Goal: Communication & Community: Answer question/provide support

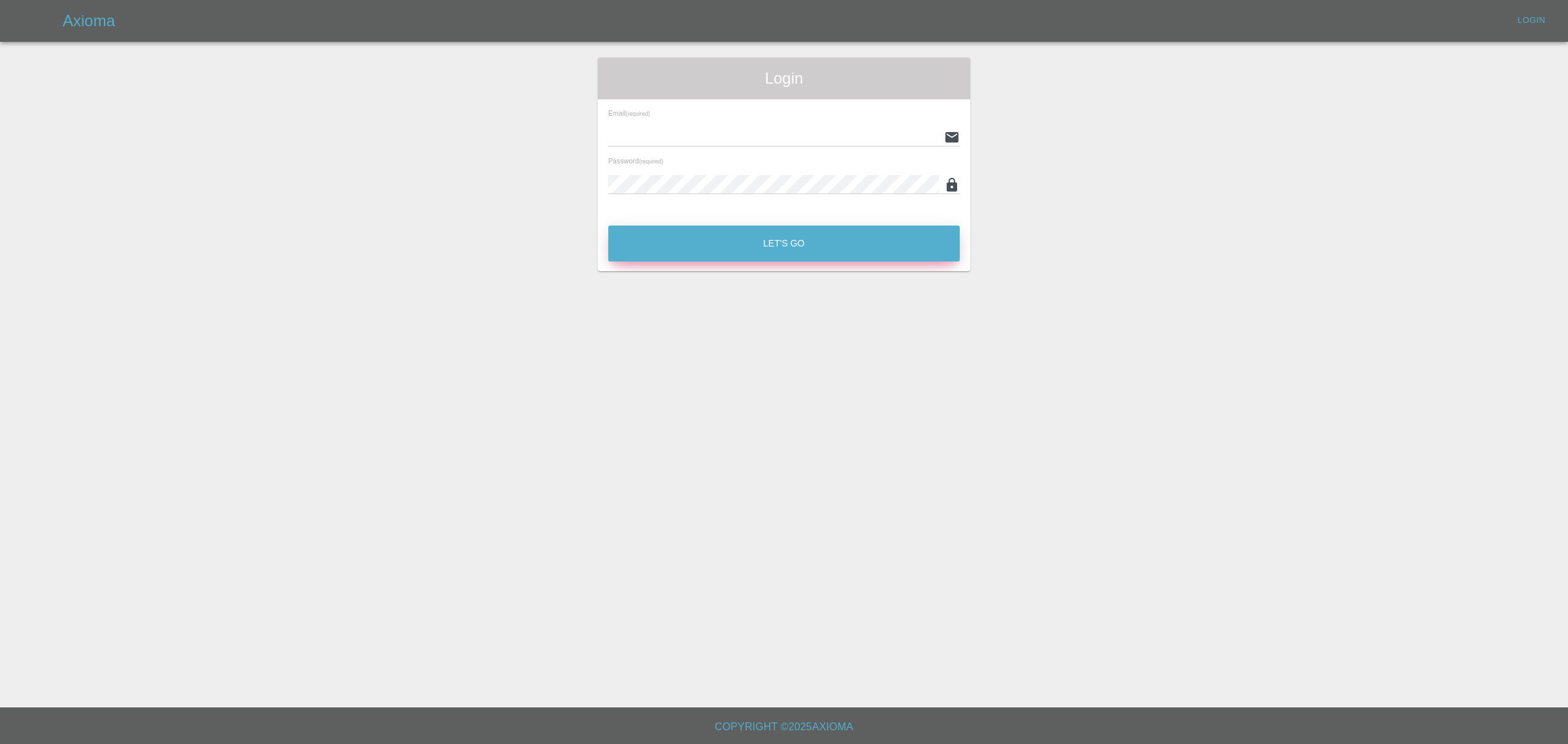
type input "[EMAIL_ADDRESS][DOMAIN_NAME]"
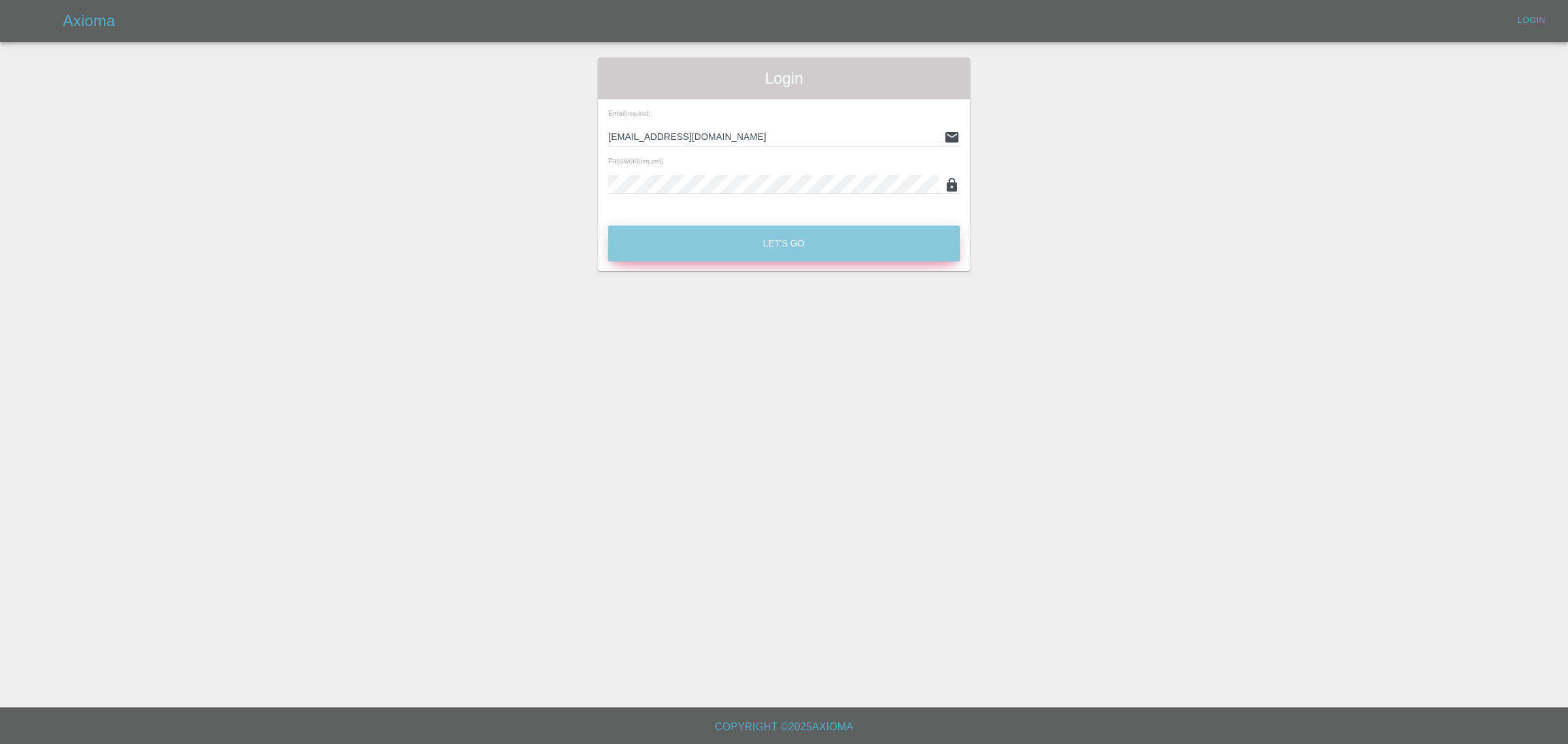
click at [768, 242] on button "Let's Go" at bounding box center [784, 243] width 351 height 36
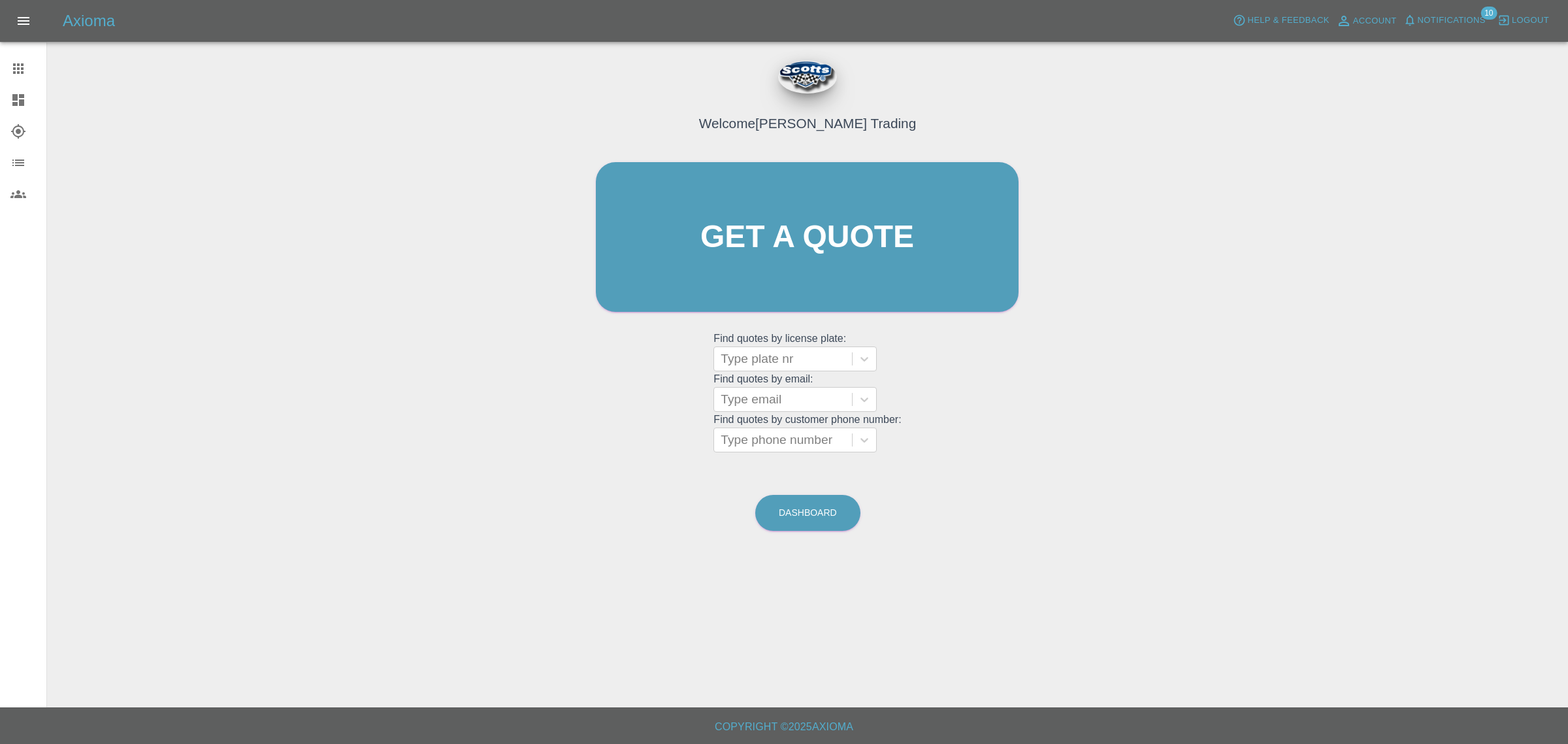
click at [1433, 21] on span "Notifications" at bounding box center [1452, 21] width 68 height 15
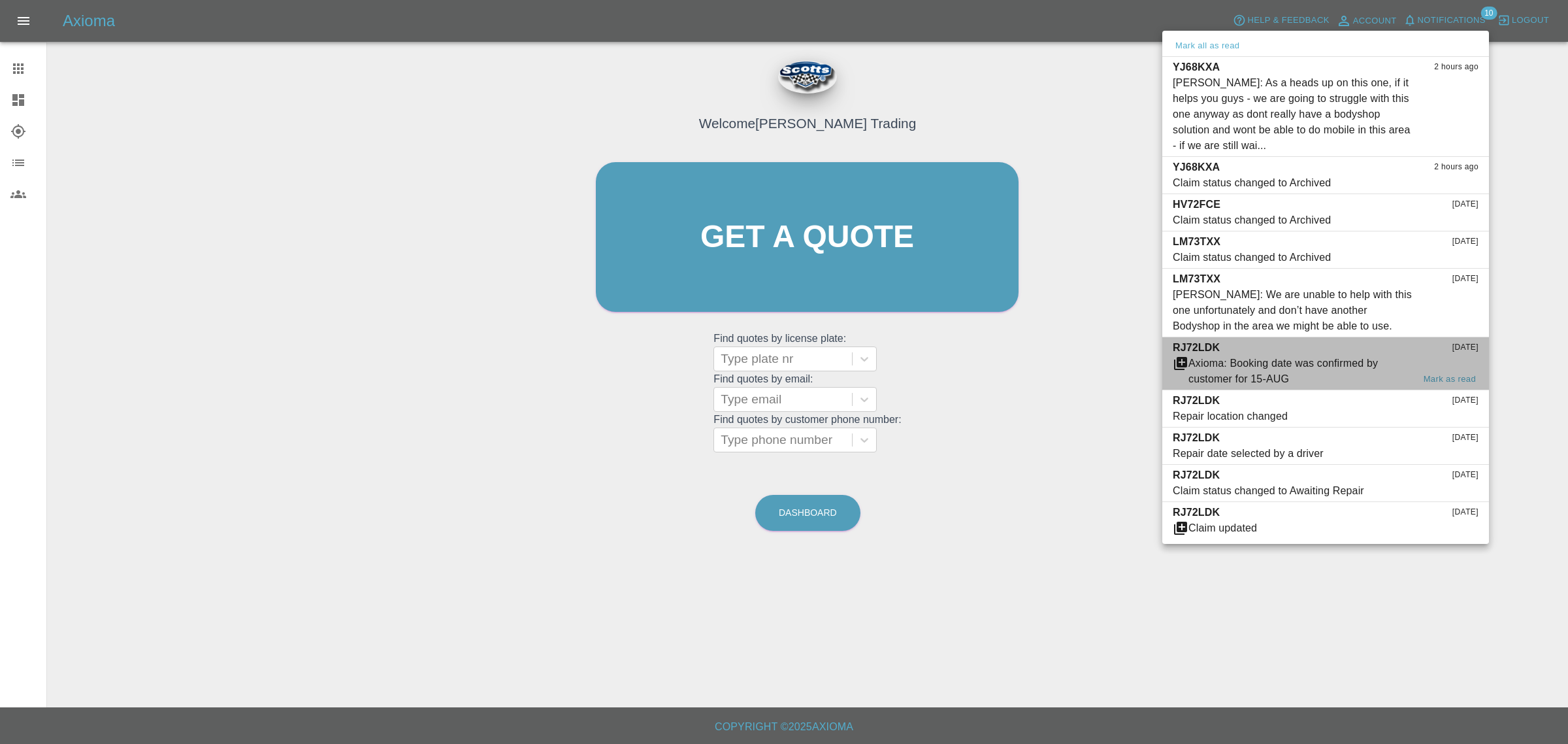
click at [1245, 373] on div "Axioma: Booking date was confirmed by customer for 15-AUG" at bounding box center [1301, 371] width 224 height 31
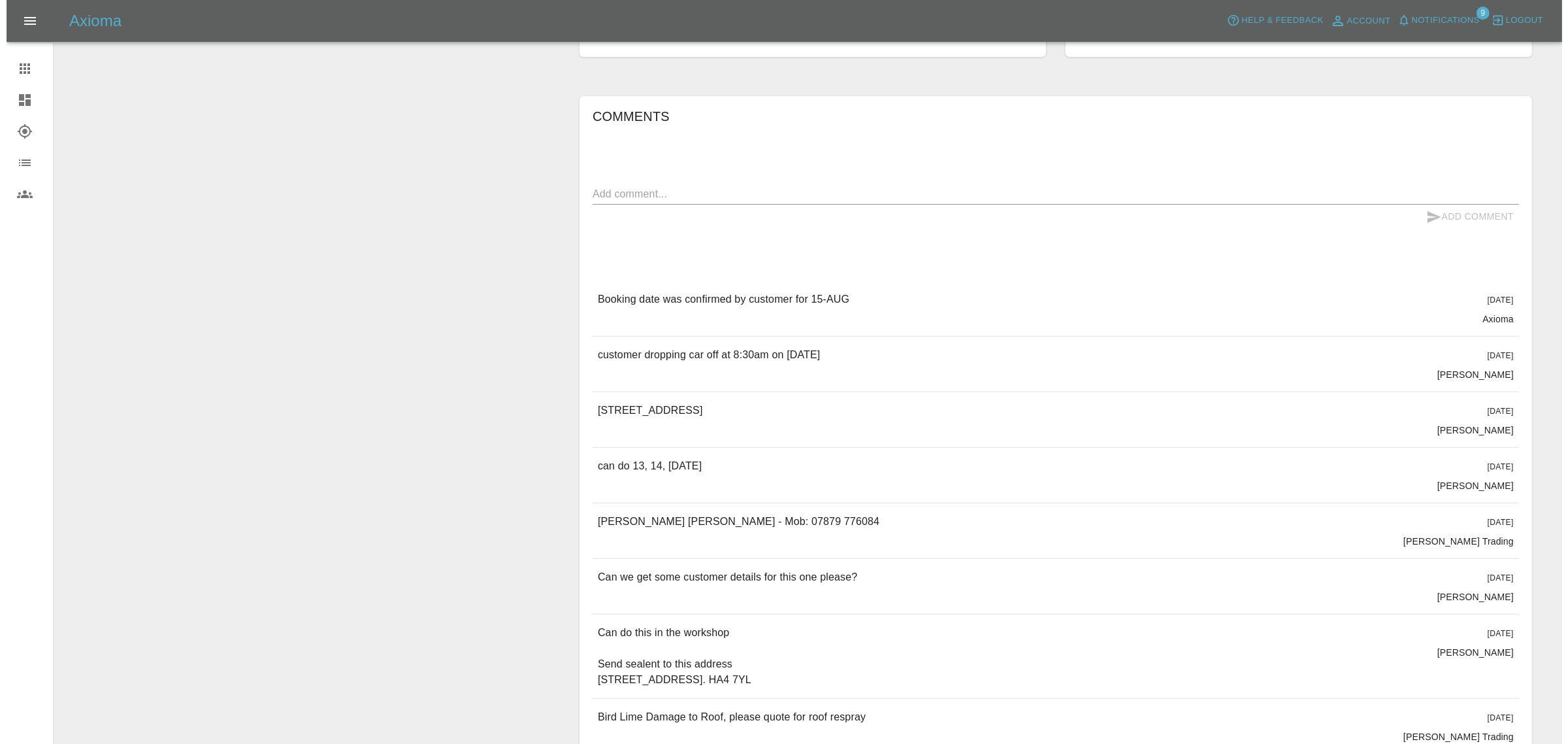
scroll to position [490, 0]
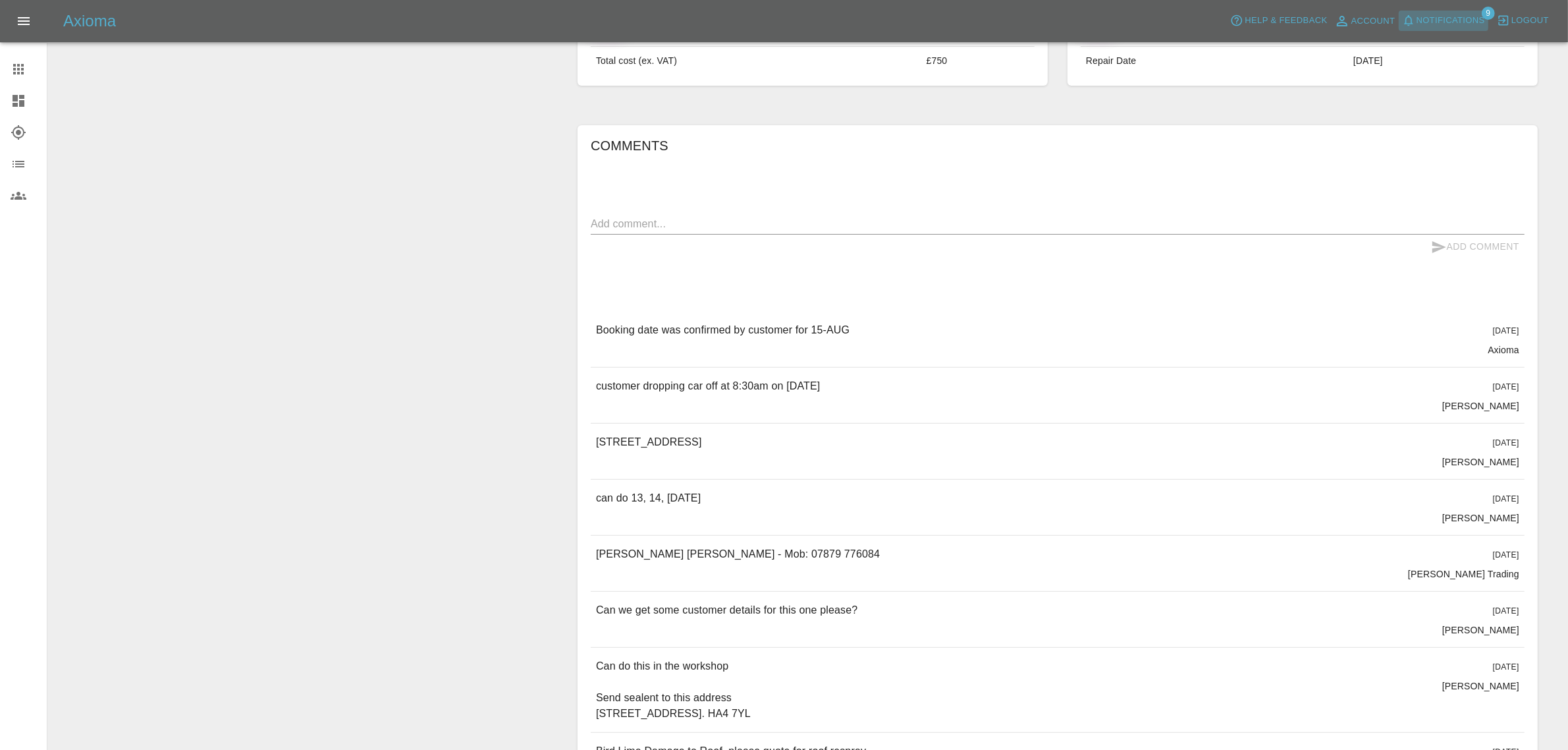
click at [1450, 21] on span "Notifications" at bounding box center [1450, 21] width 68 height 15
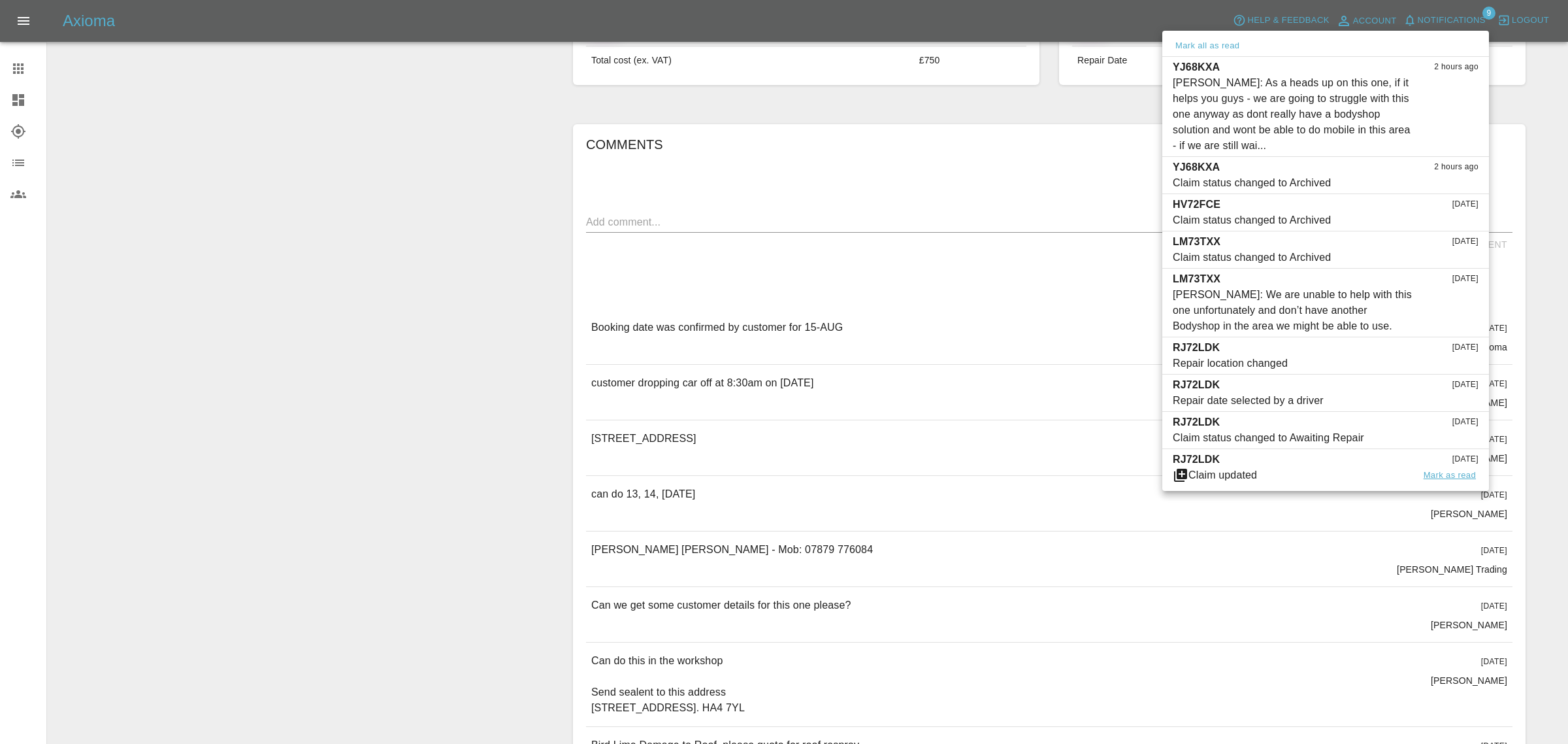
click at [1440, 477] on button "Mark as read" at bounding box center [1450, 475] width 58 height 15
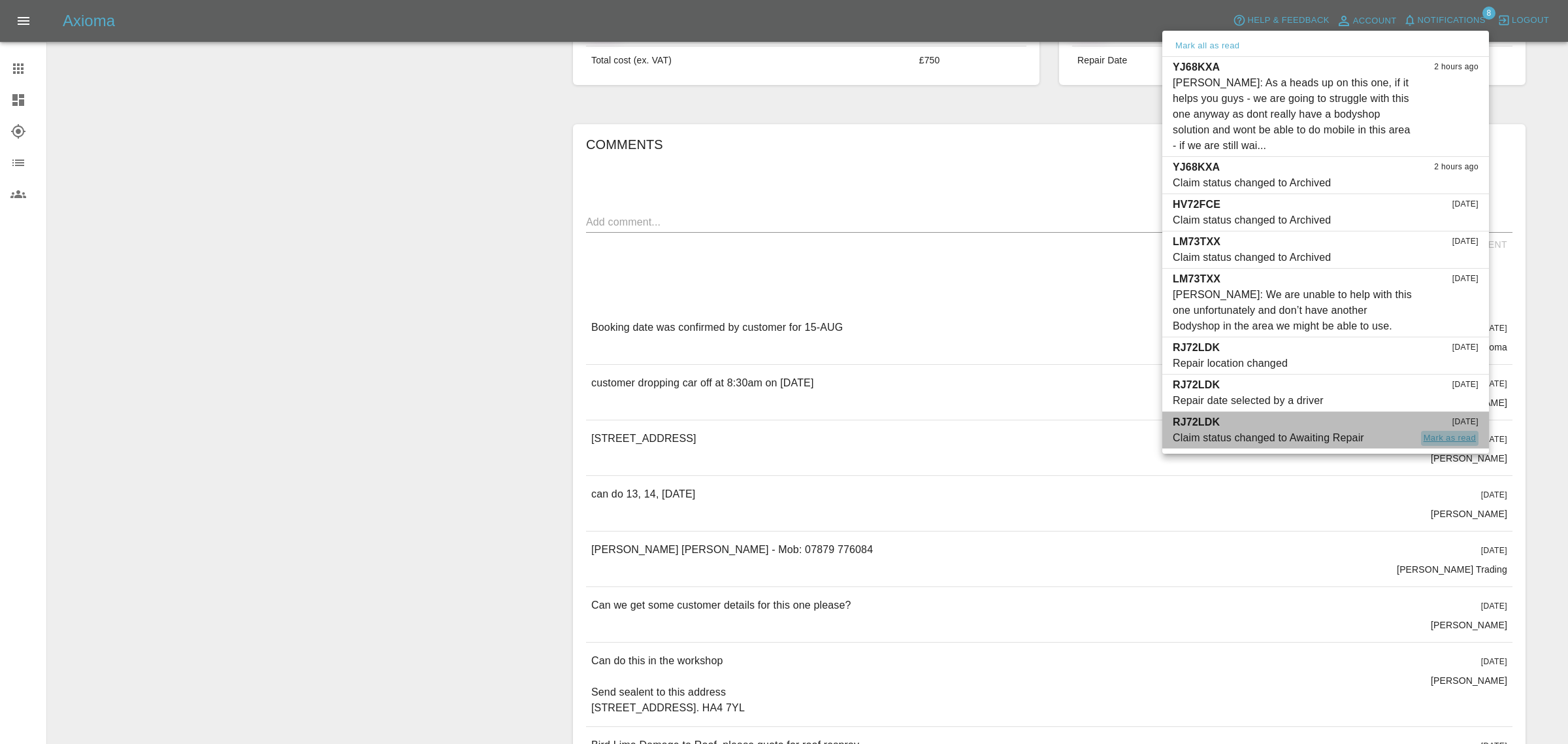
click at [1444, 438] on button "Mark as read" at bounding box center [1450, 438] width 58 height 15
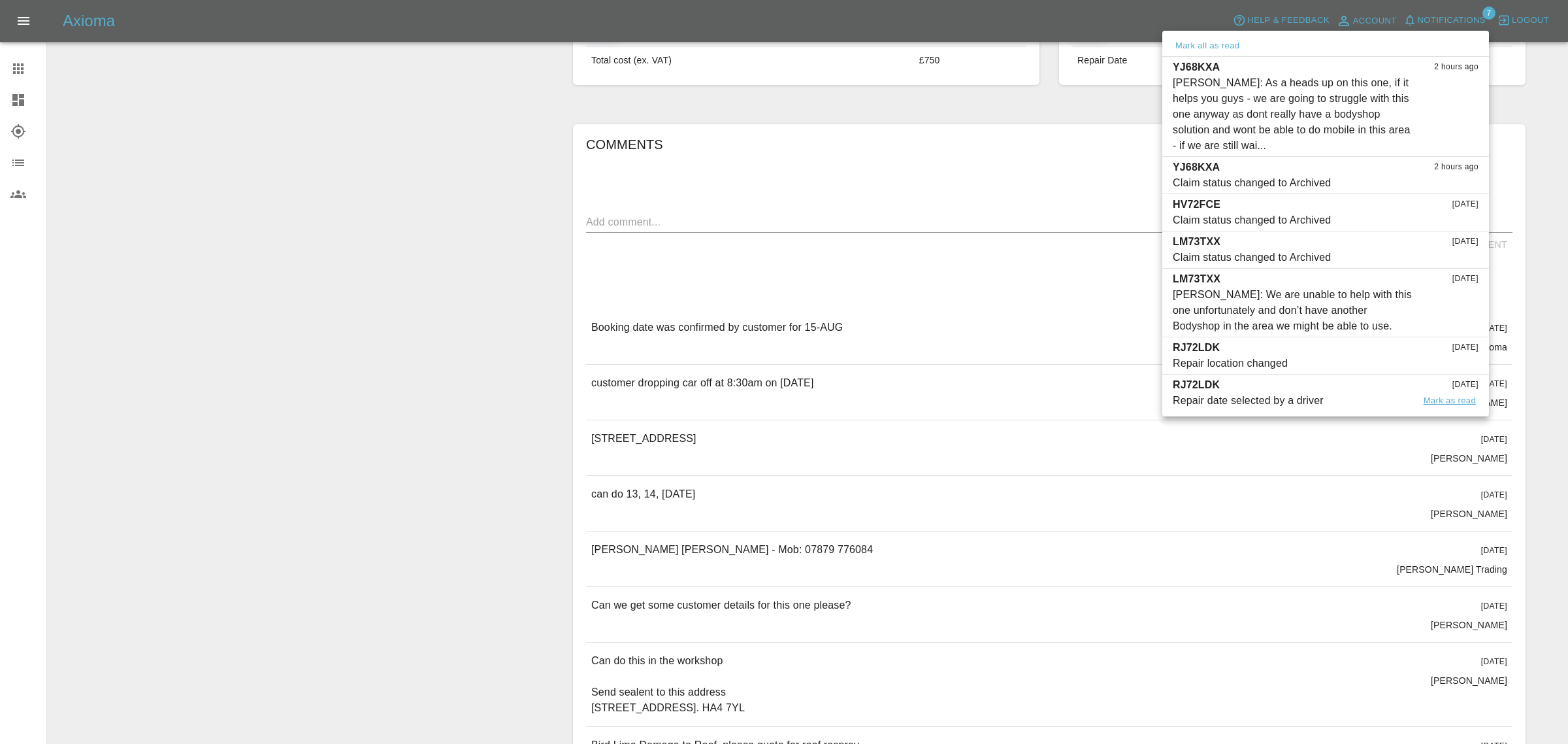
click at [1447, 402] on button "Mark as read" at bounding box center [1450, 401] width 58 height 15
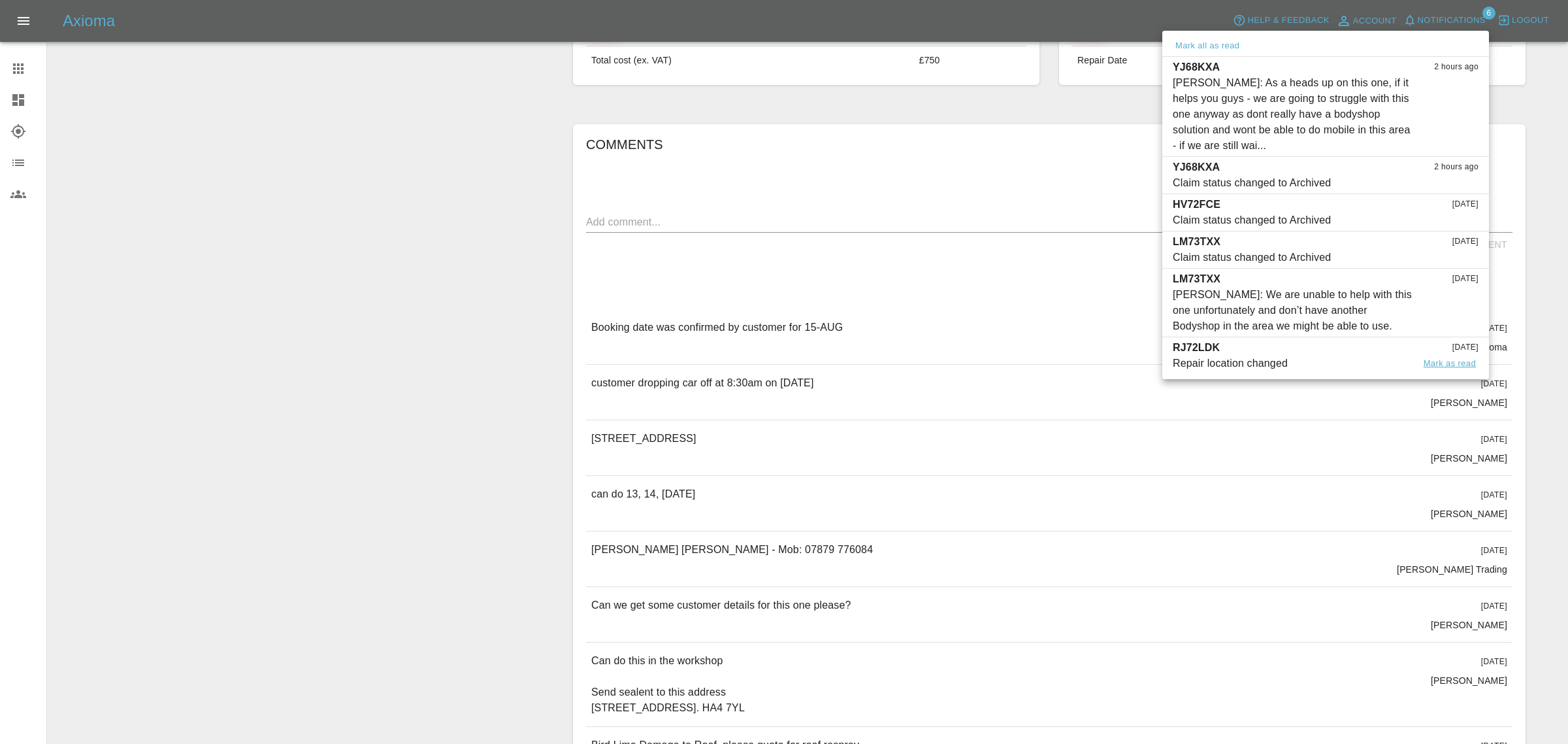
click at [1449, 366] on button "Mark as read" at bounding box center [1450, 363] width 58 height 15
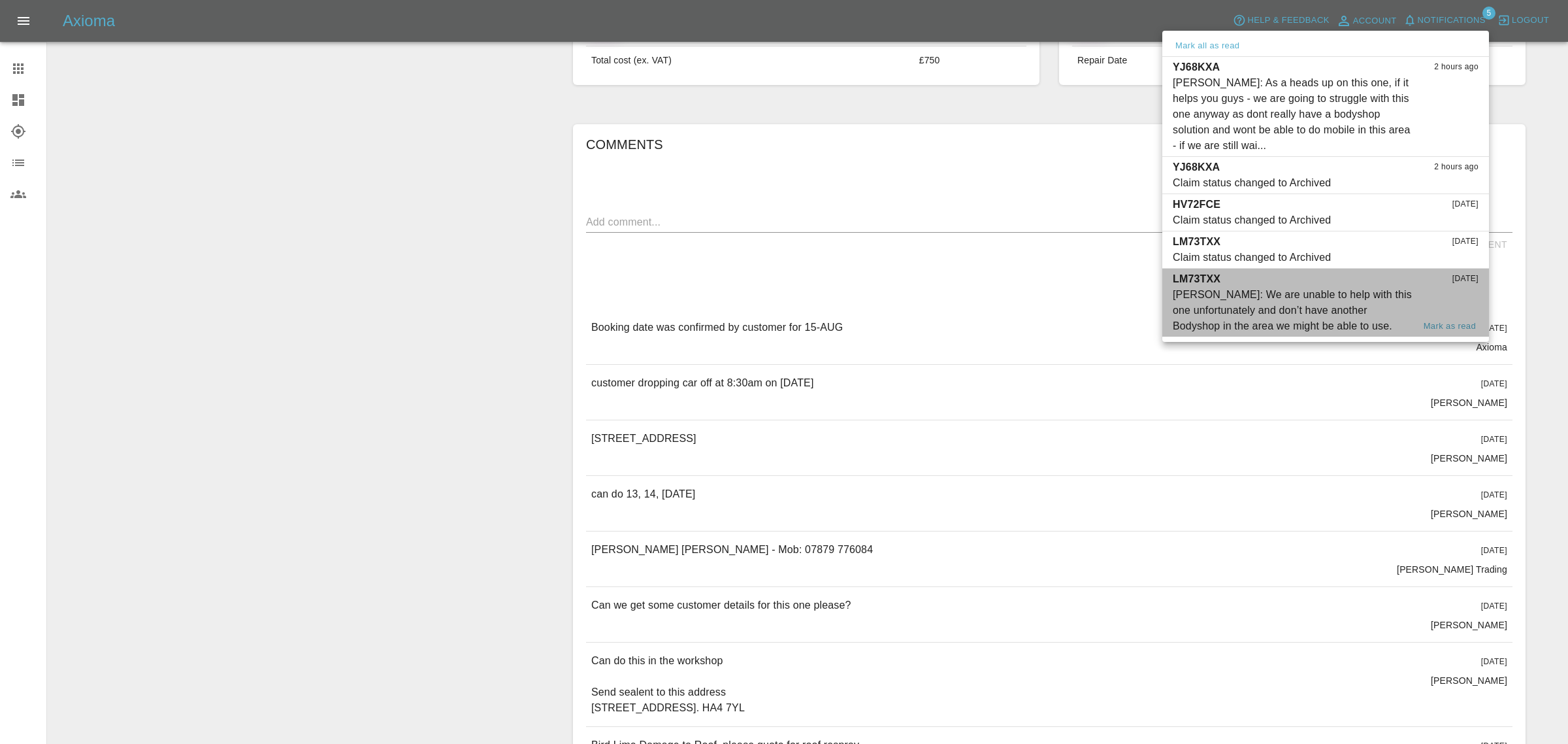
click at [1191, 287] on div "[PERSON_NAME]: We are unable to help with this one unfortunately and don’t have…" at bounding box center [1293, 310] width 240 height 47
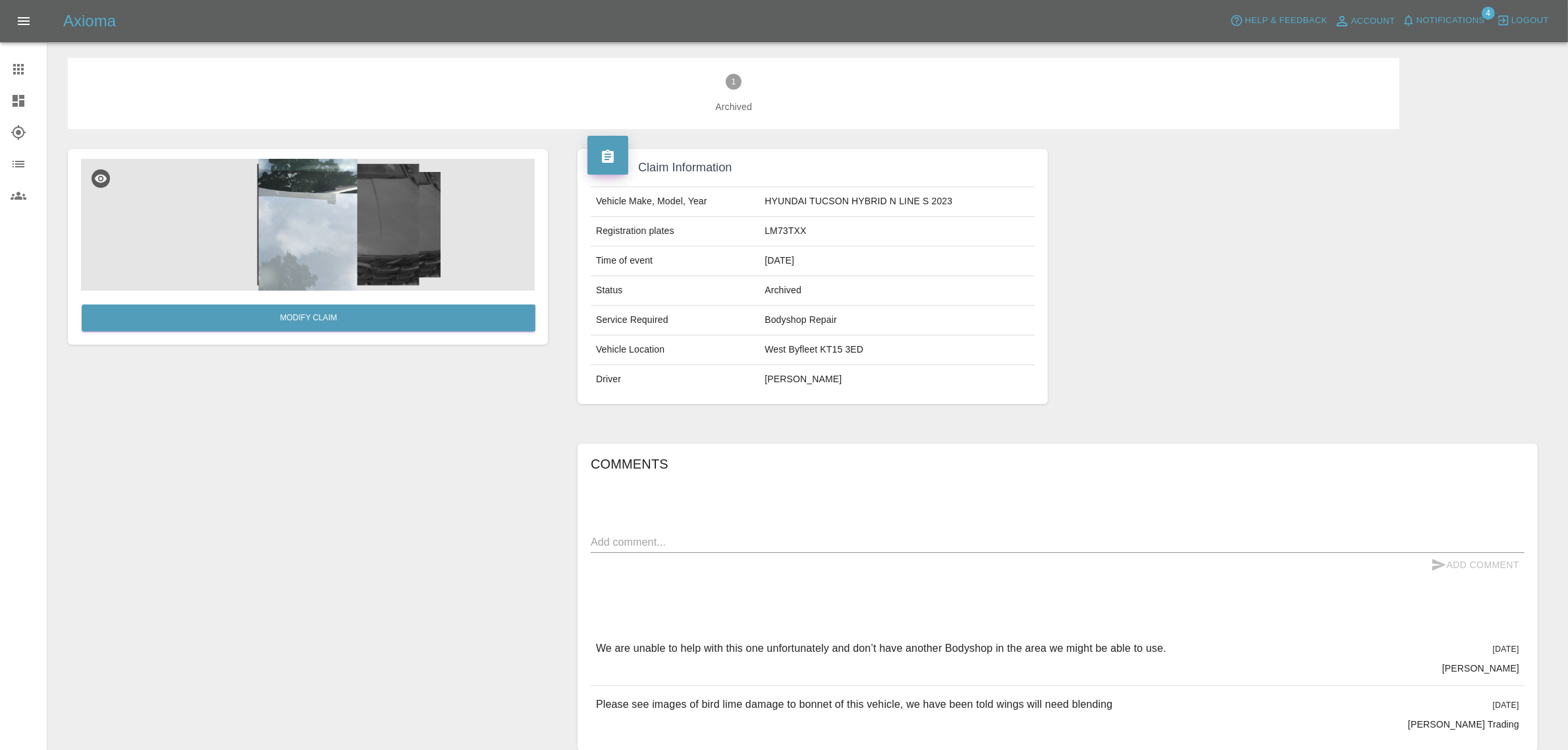
click at [1443, 20] on span "Notifications" at bounding box center [1450, 21] width 68 height 15
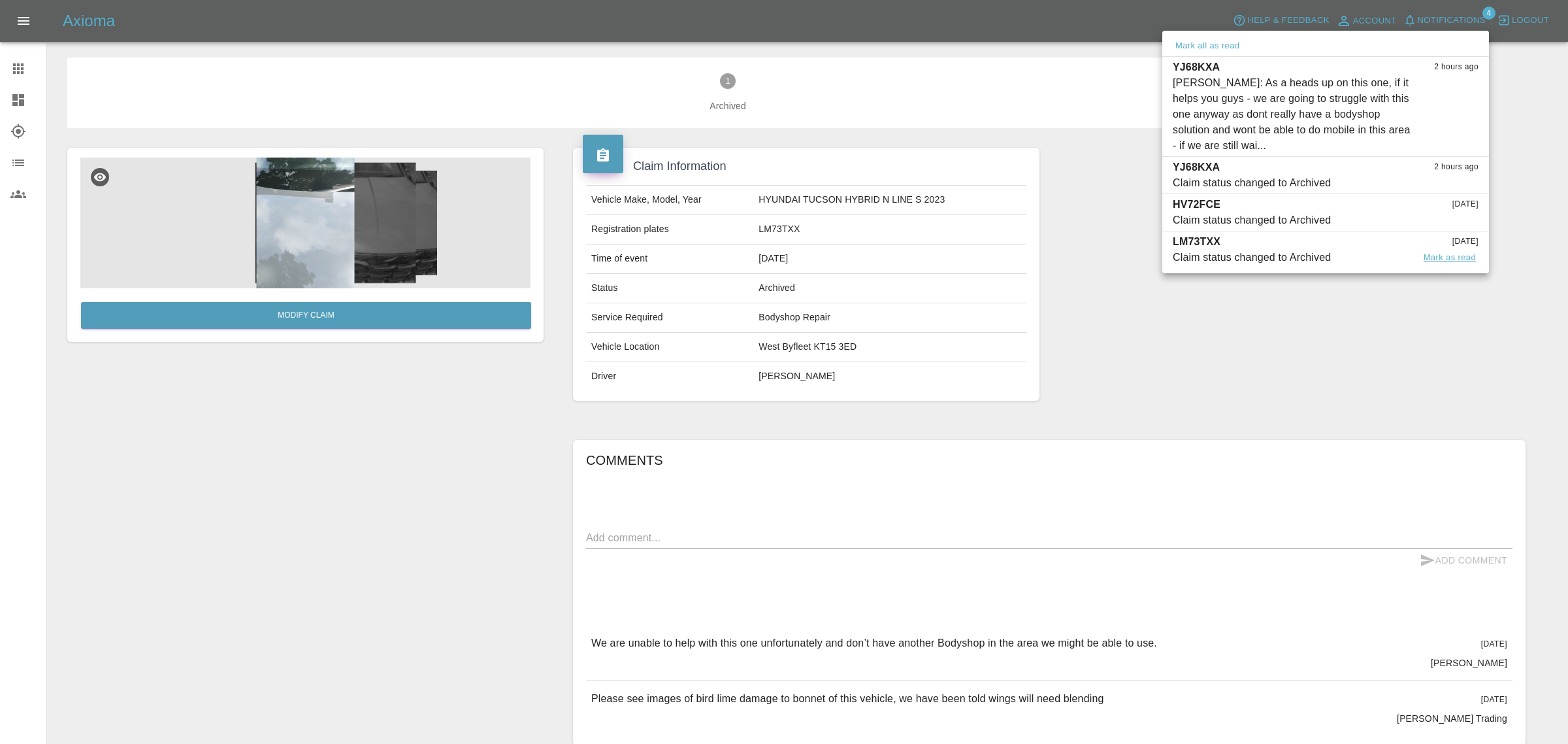
click at [1441, 260] on button "Mark as read" at bounding box center [1450, 258] width 58 height 15
click at [1207, 209] on p "HV72FCE" at bounding box center [1197, 205] width 48 height 16
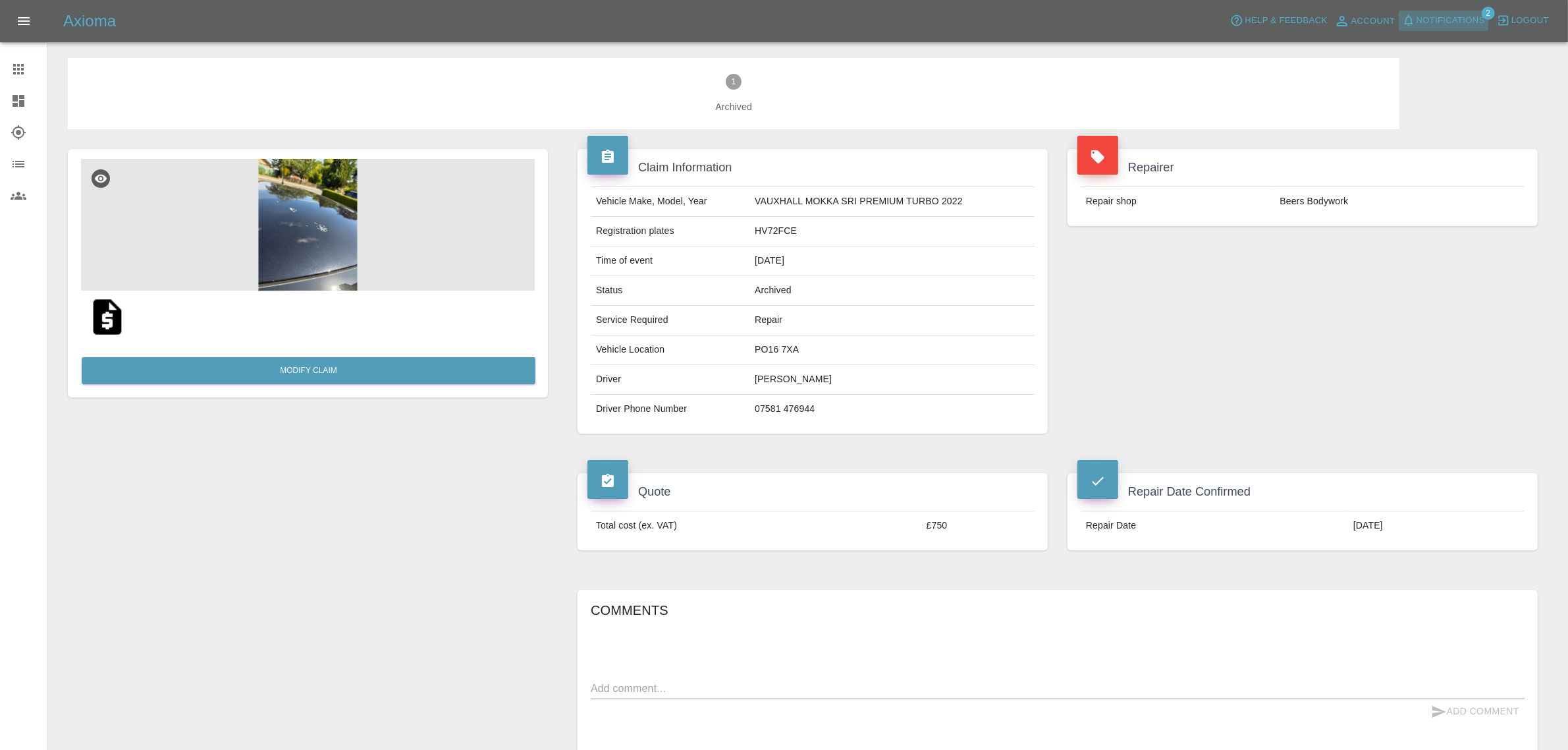
click at [1448, 21] on span "Notifications" at bounding box center [1450, 21] width 68 height 15
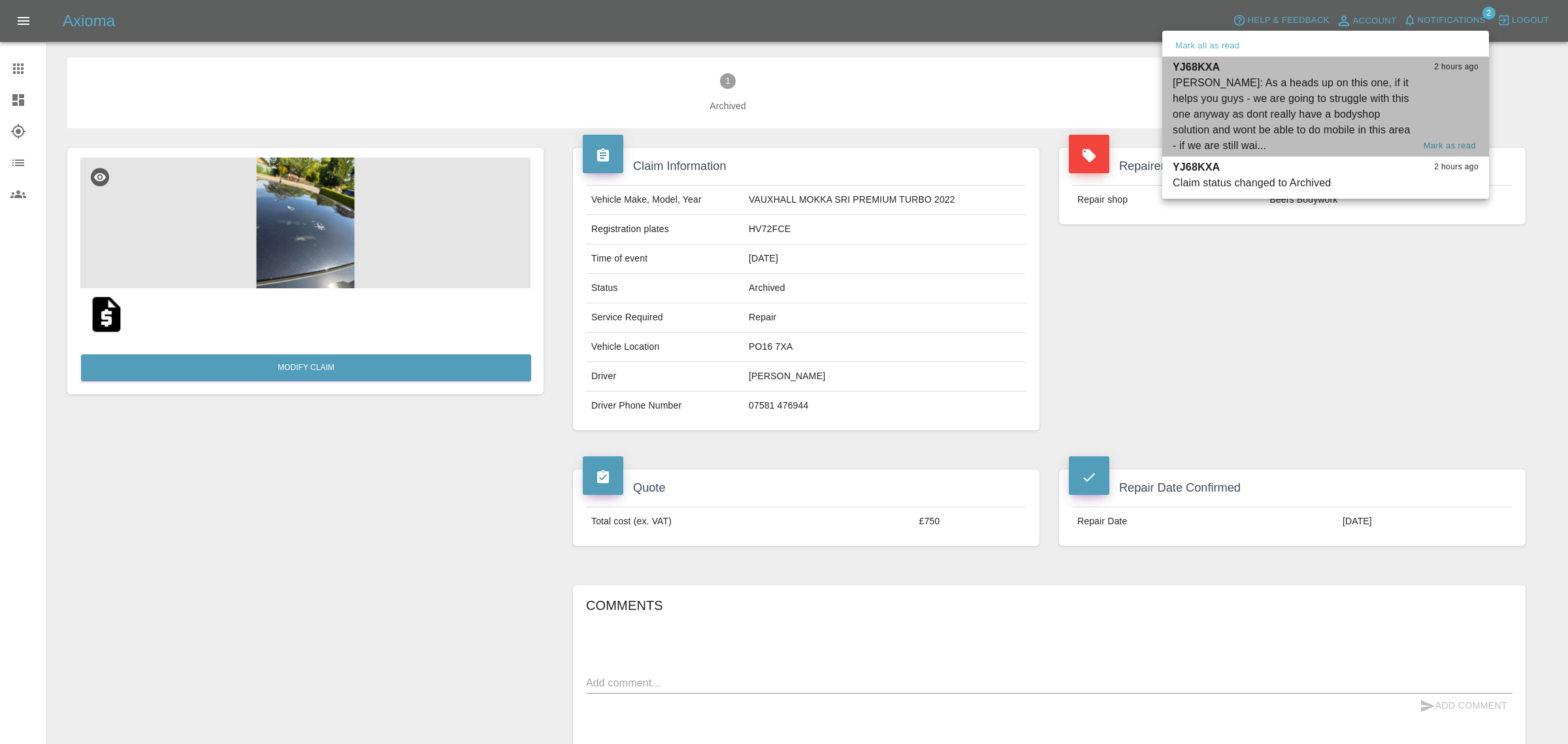
click at [1222, 113] on div "[PERSON_NAME]: As a heads up on this one, if it helps you guys - we are going t…" at bounding box center [1293, 114] width 240 height 78
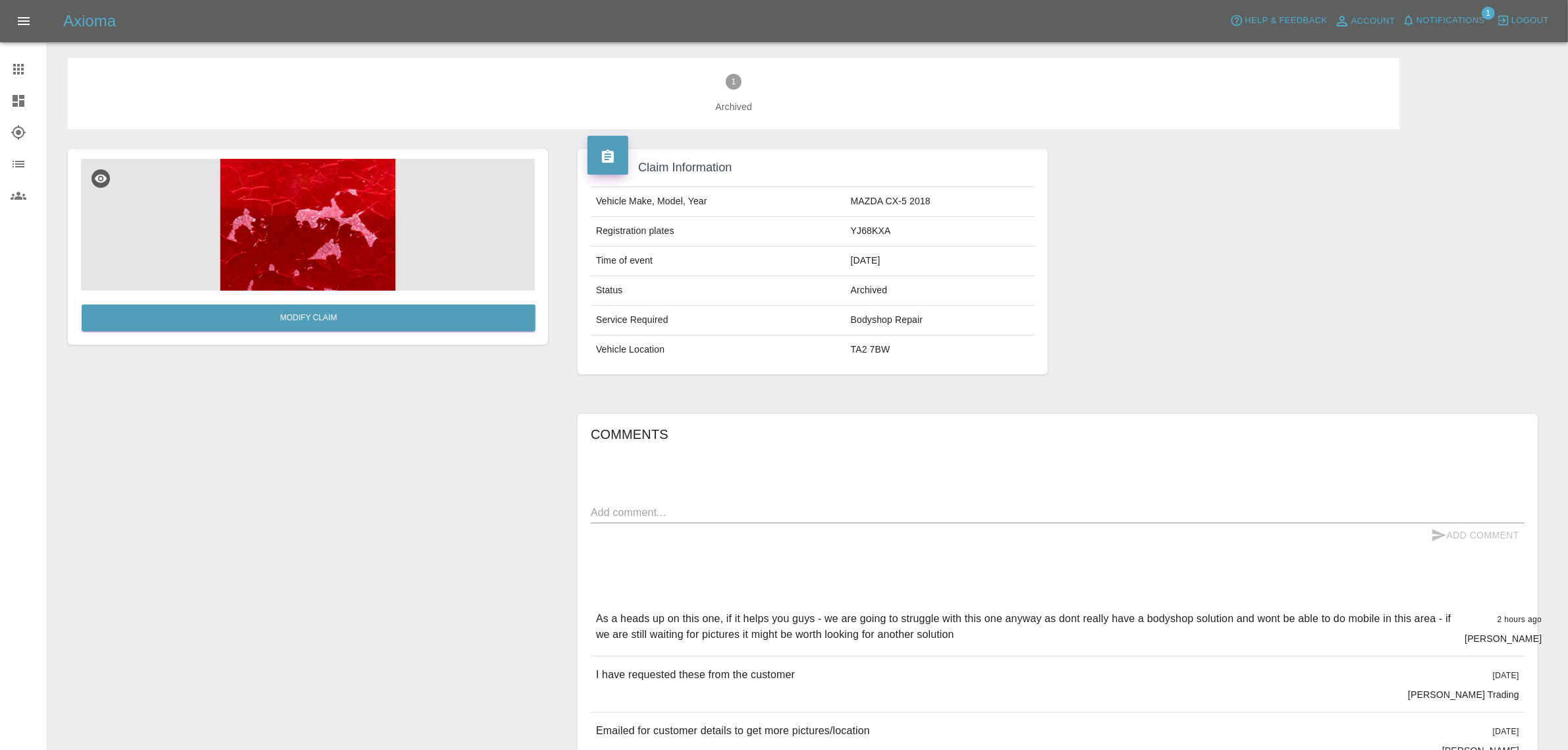
click at [752, 509] on textarea at bounding box center [1057, 512] width 934 height 15
type textarea "Thanks [PERSON_NAME], we'll send him elsewhere"
click at [1496, 532] on button "Add Comment" at bounding box center [1475, 535] width 99 height 24
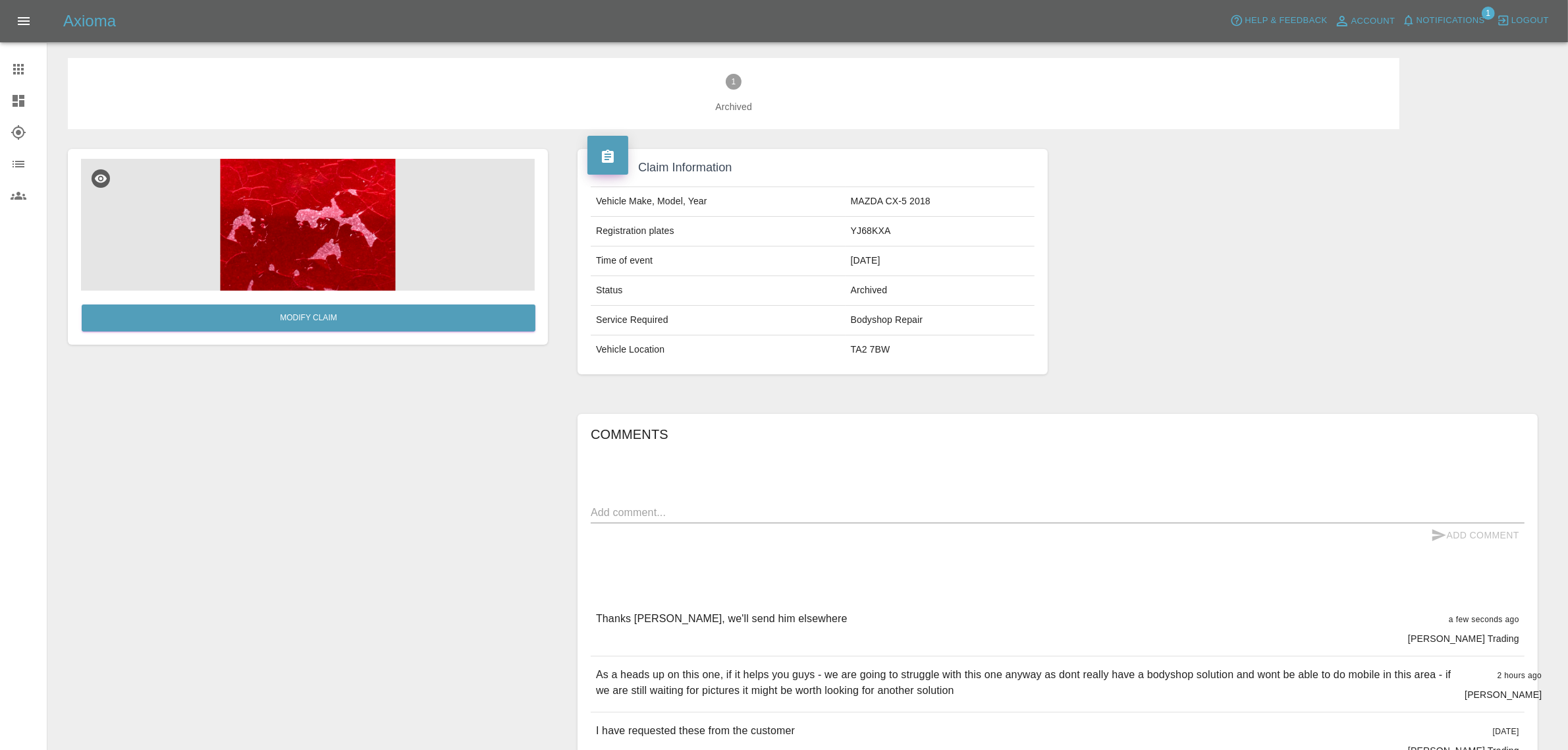
click at [1447, 18] on span "Notifications" at bounding box center [1450, 21] width 68 height 15
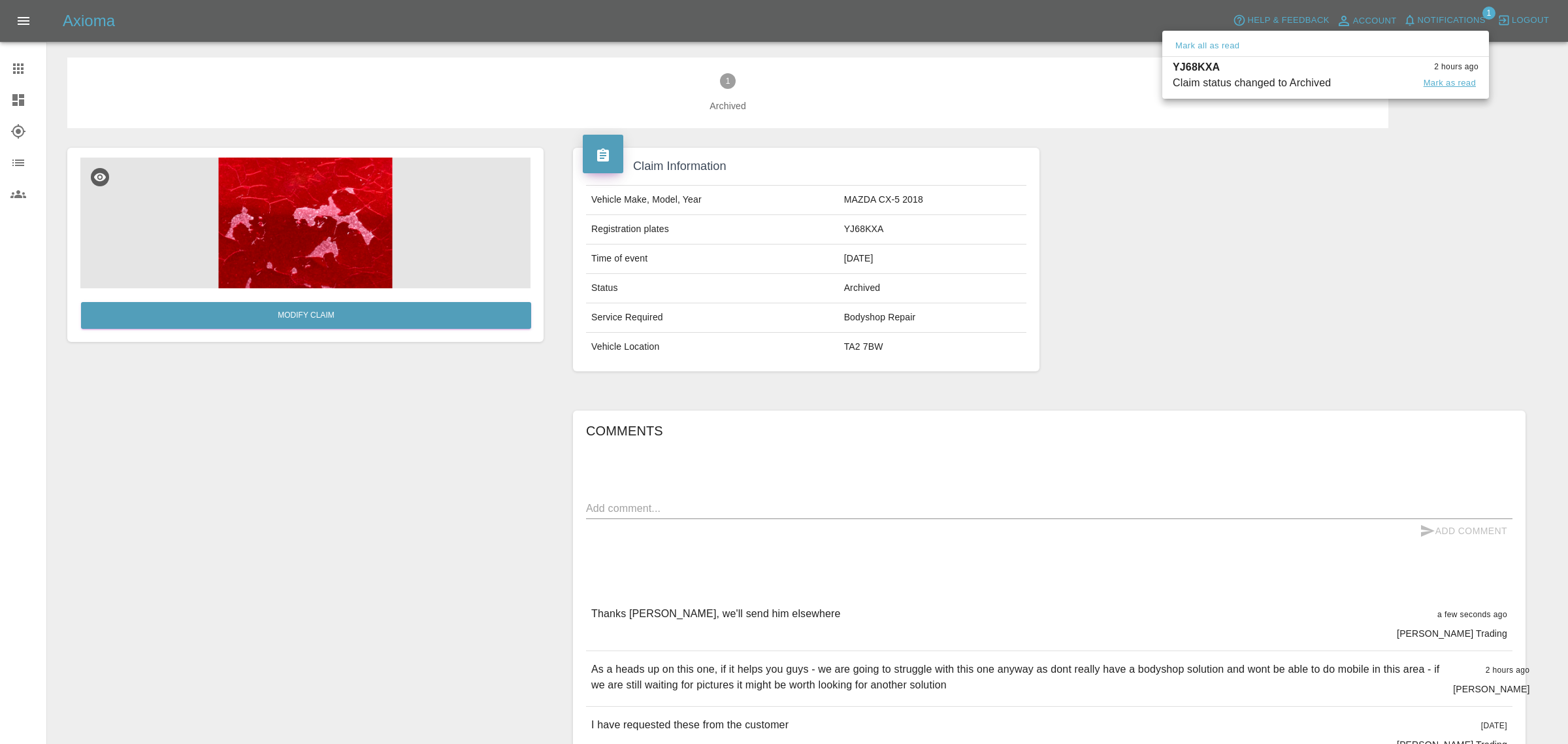
click at [1441, 89] on button "Mark as read" at bounding box center [1450, 83] width 58 height 15
click at [17, 66] on div at bounding box center [784, 372] width 1568 height 744
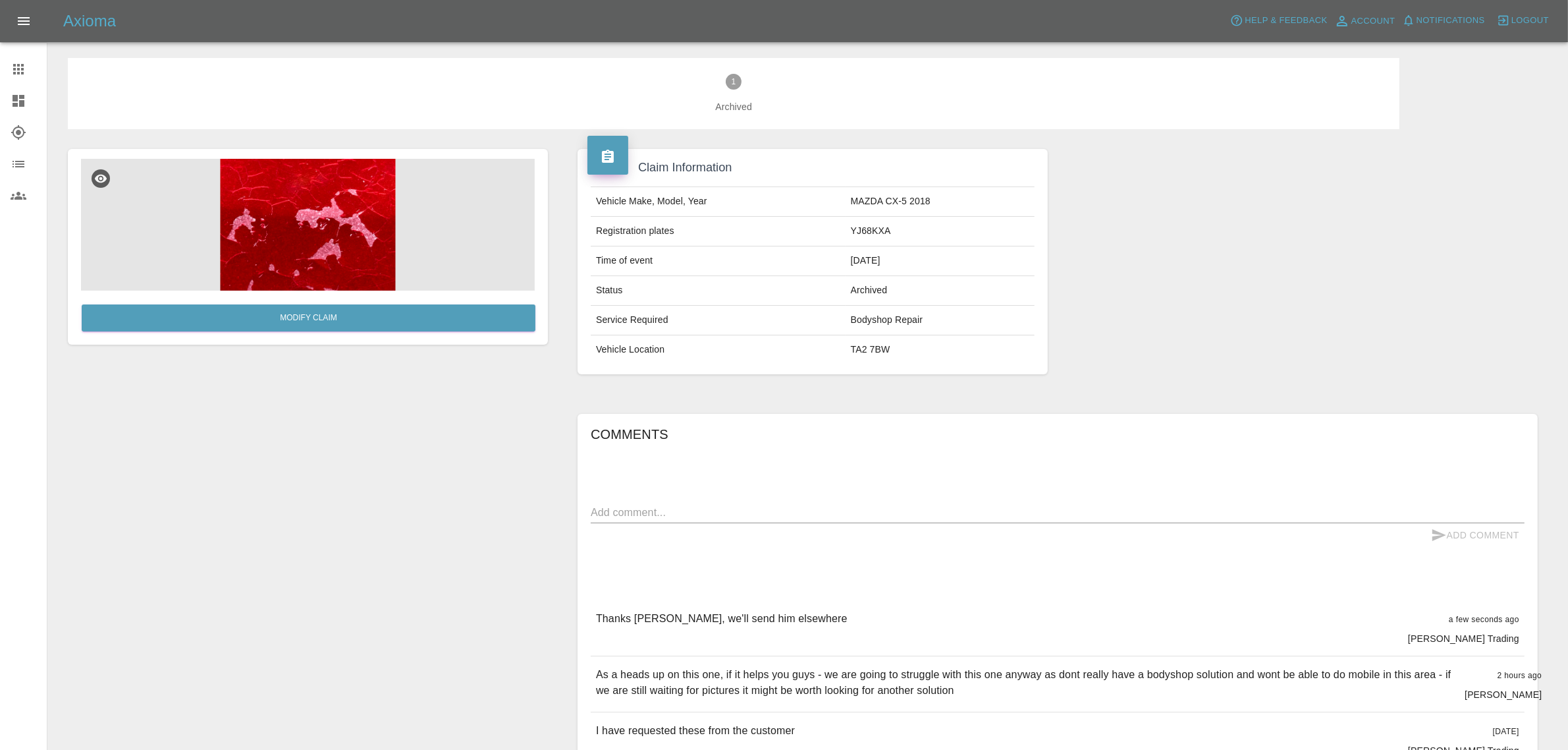
click at [17, 70] on icon at bounding box center [19, 70] width 16 height 16
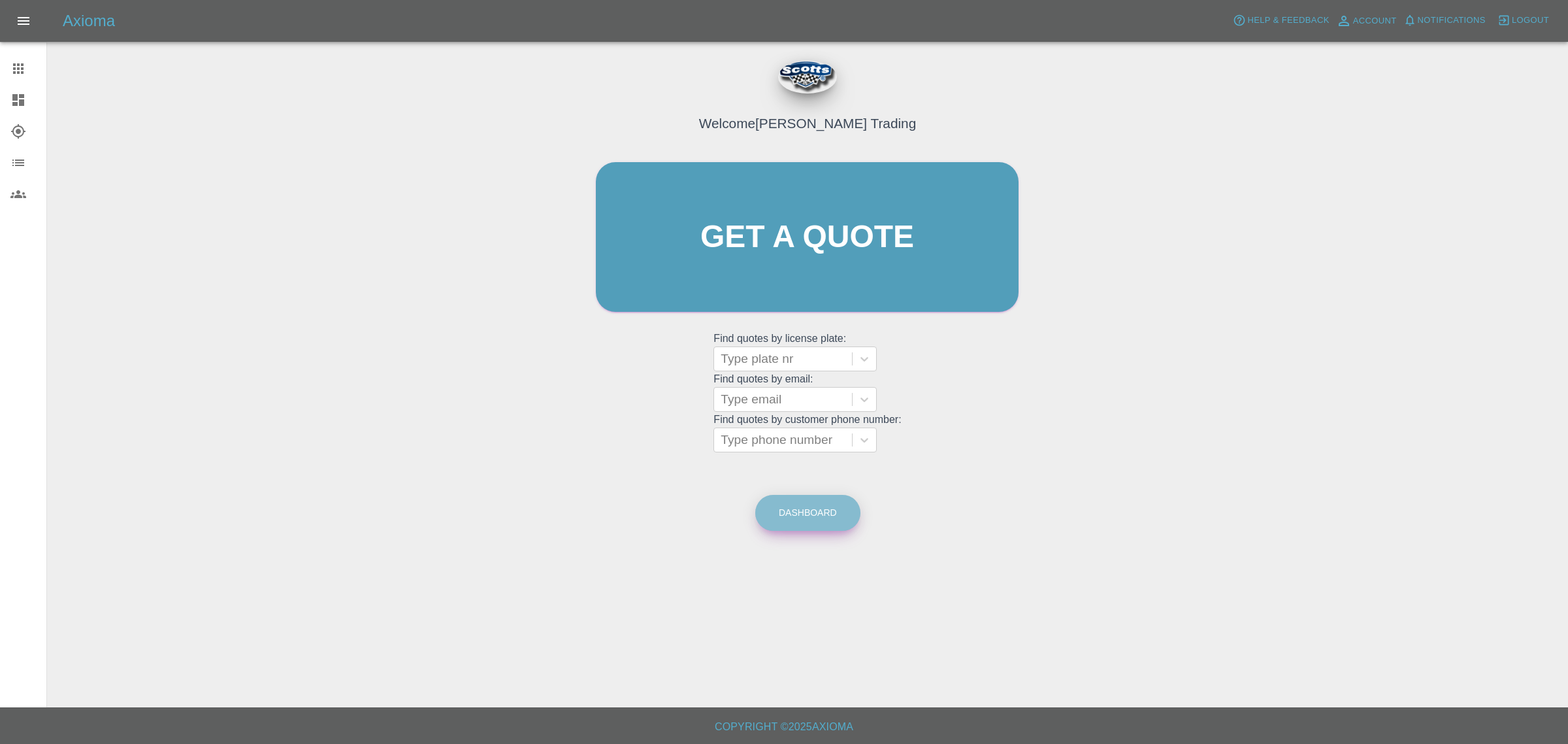
click at [780, 517] on link "Dashboard" at bounding box center [808, 513] width 105 height 36
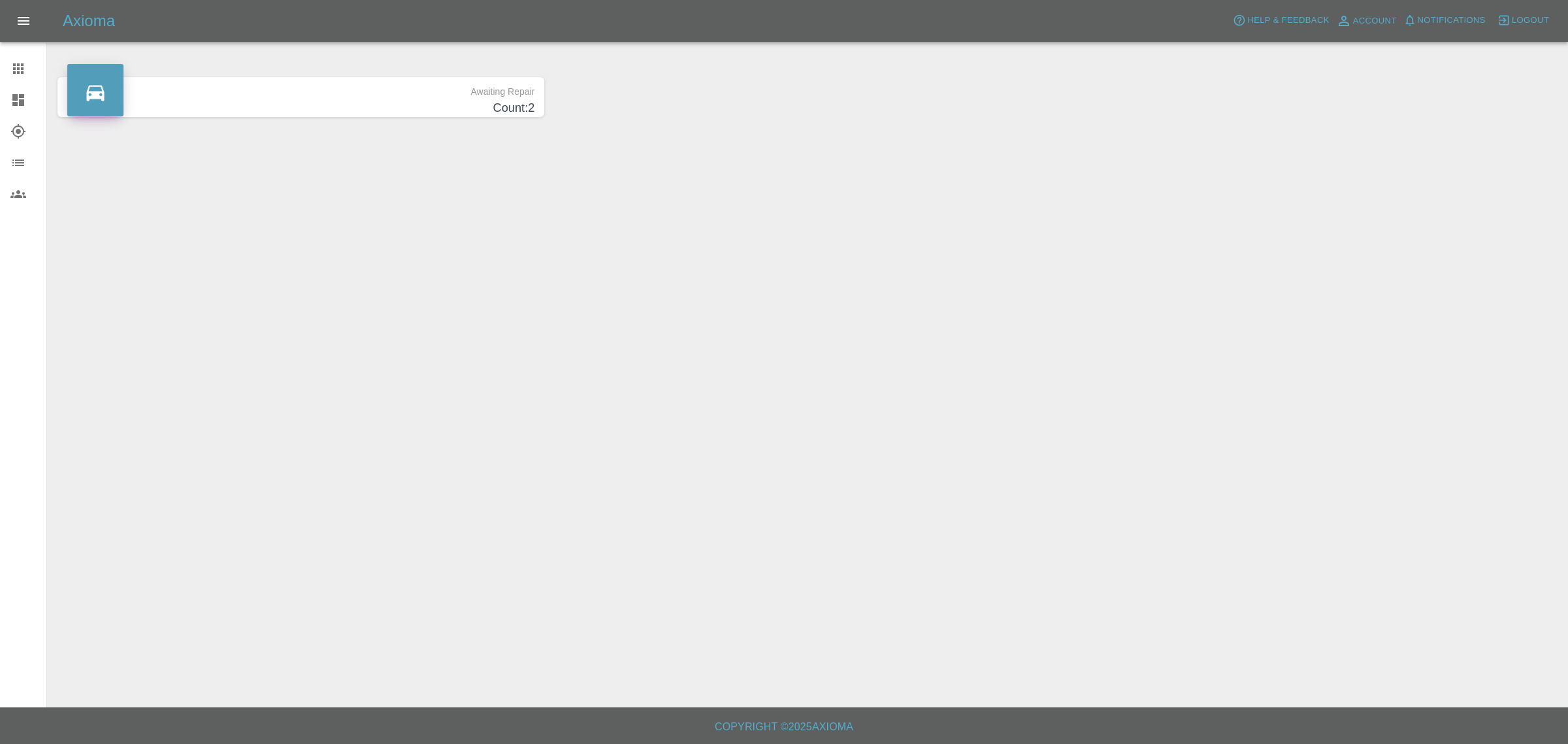
click at [232, 100] on h4 "Count: 2" at bounding box center [300, 108] width 467 height 18
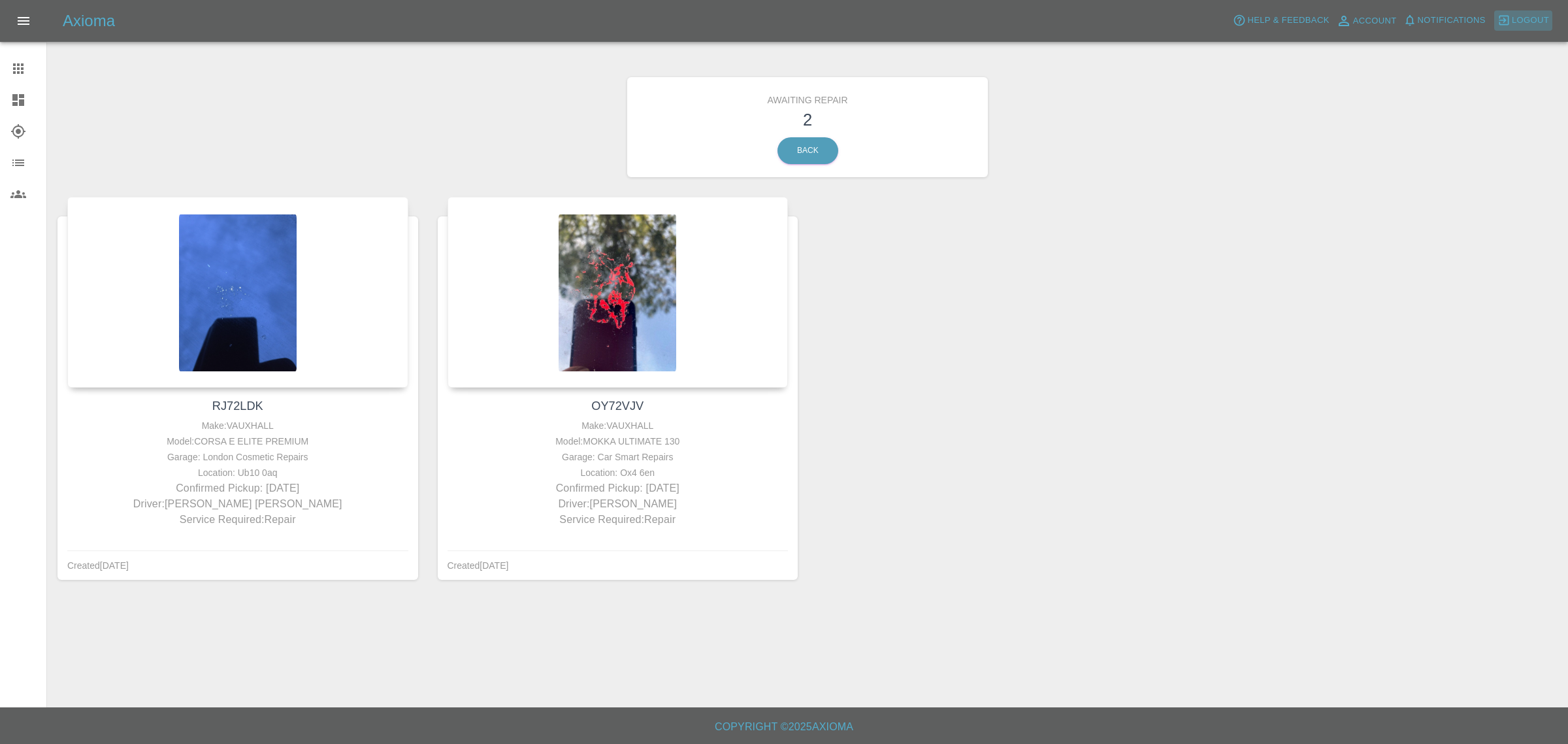
click at [1510, 23] on icon "button" at bounding box center [1504, 21] width 13 height 13
